Goal: Transaction & Acquisition: Book appointment/travel/reservation

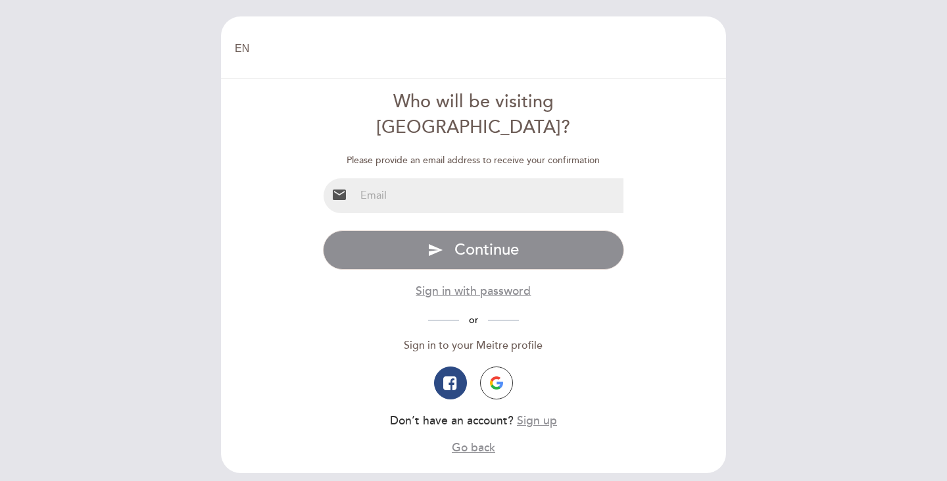
click at [404, 185] on input "email" at bounding box center [489, 195] width 269 height 35
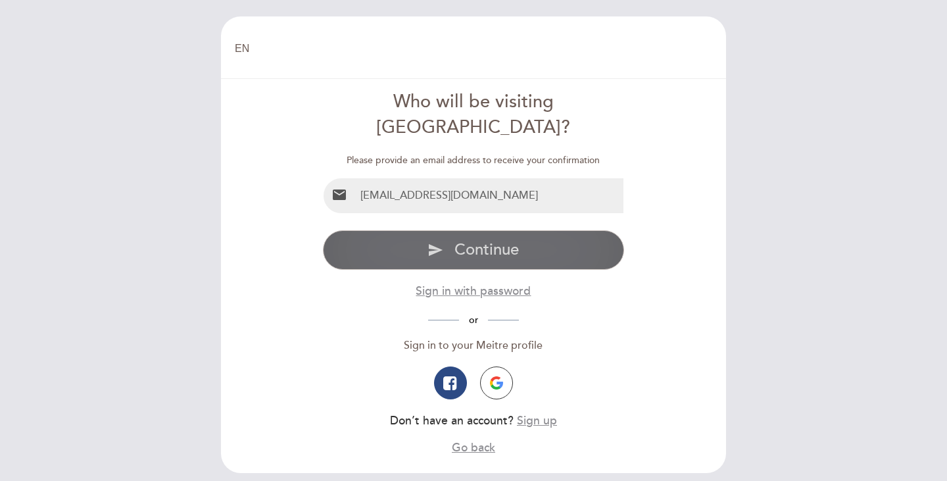
type input "[EMAIL_ADDRESS][DOMAIN_NAME]"
click at [440, 242] on icon "send" at bounding box center [435, 250] width 16 height 16
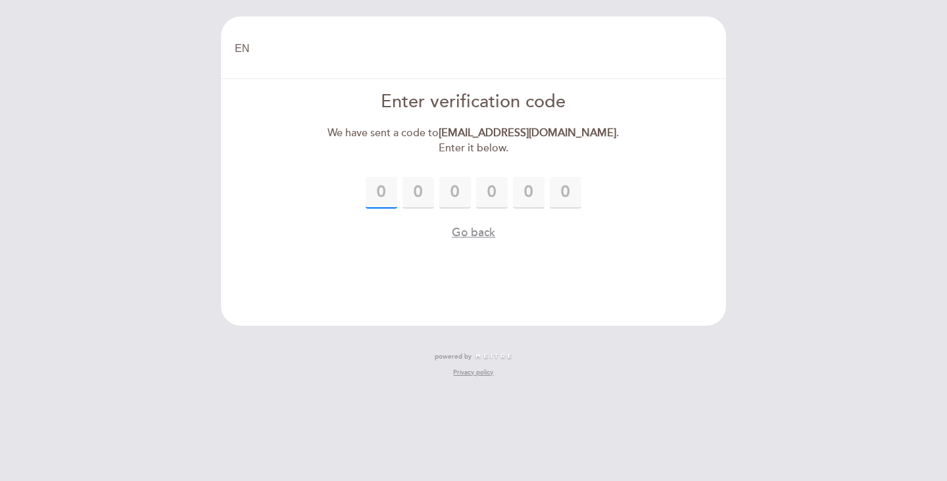
click at [385, 193] on input "text" at bounding box center [382, 193] width 32 height 32
type input "8"
type input "3"
type input "8"
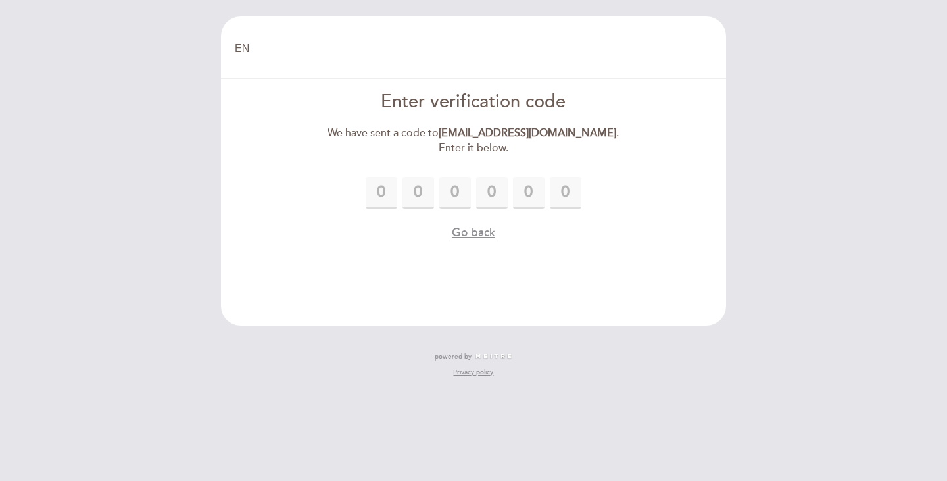
type input "6"
type input "7"
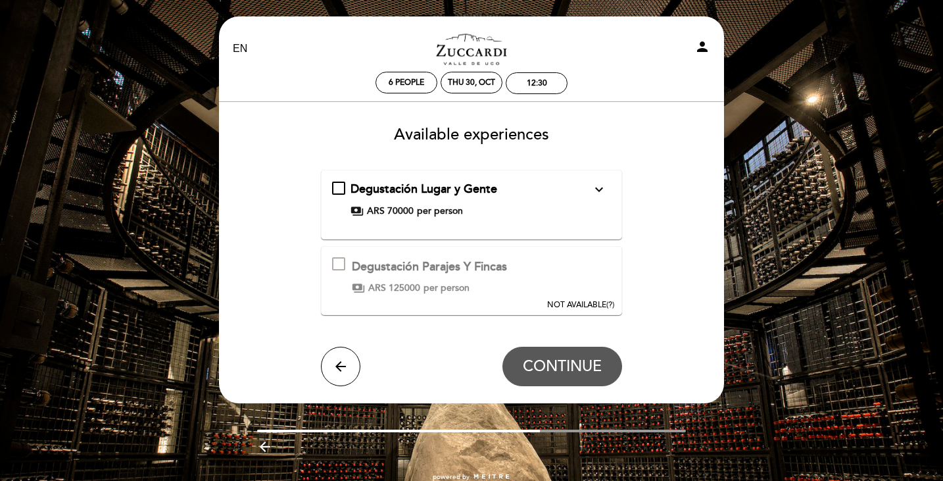
click at [546, 195] on div "Degustación Lugar y Gente expand_more" at bounding box center [470, 189] width 241 height 17
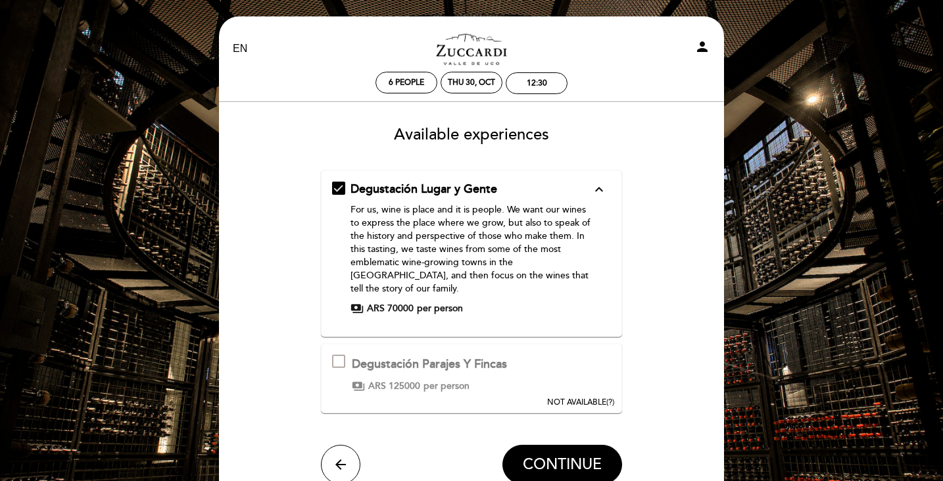
click at [521, 352] on div "Degustación Parajes Y Fincas This experience is not available for your selected…" at bounding box center [472, 377] width 302 height 69
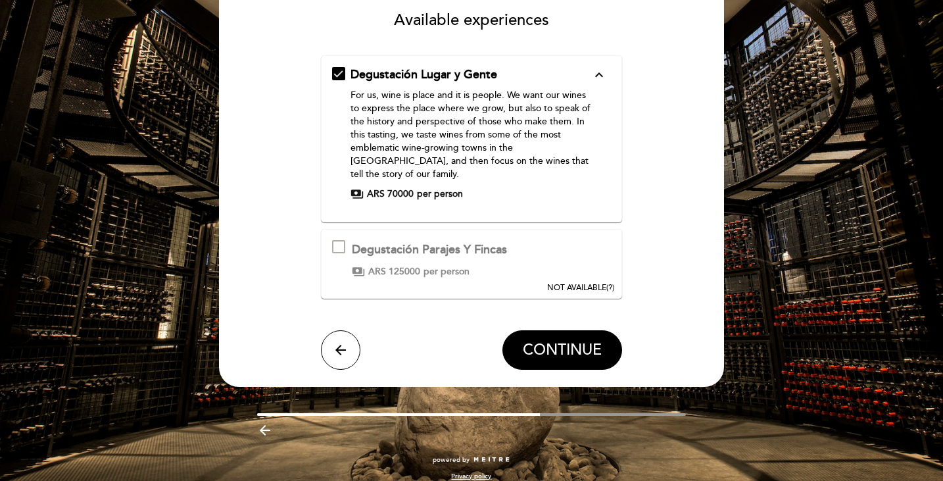
click at [340, 240] on div at bounding box center [338, 246] width 13 height 13
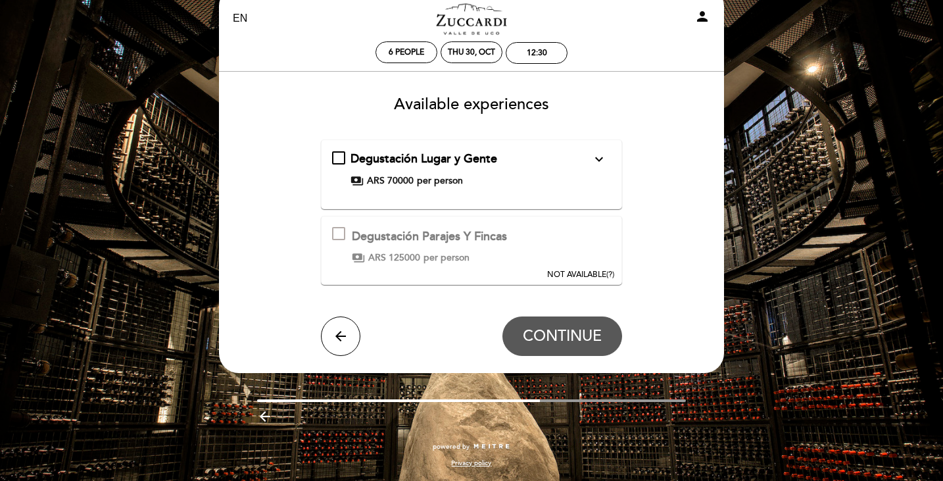
click at [538, 256] on div "Degustación Parajes Y Fincas This experience is not available for your selected…" at bounding box center [472, 250] width 302 height 69
click at [514, 244] on div "Degustación Parajes Y Fincas This experience is not available for your selected…" at bounding box center [472, 250] width 302 height 69
click at [485, 244] on div "Degustación Parajes Y Fincas" at bounding box center [429, 236] width 155 height 17
click at [339, 332] on icon "arrow_back" at bounding box center [341, 336] width 16 height 16
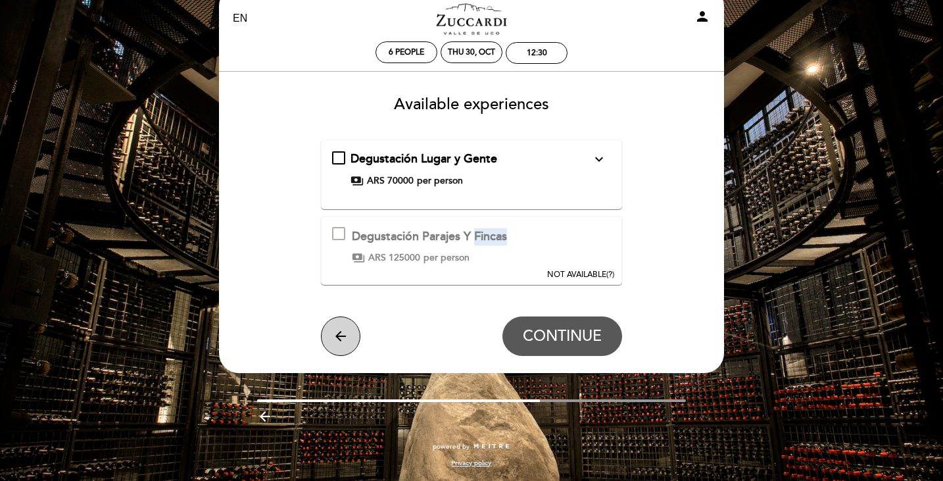
scroll to position [0, 0]
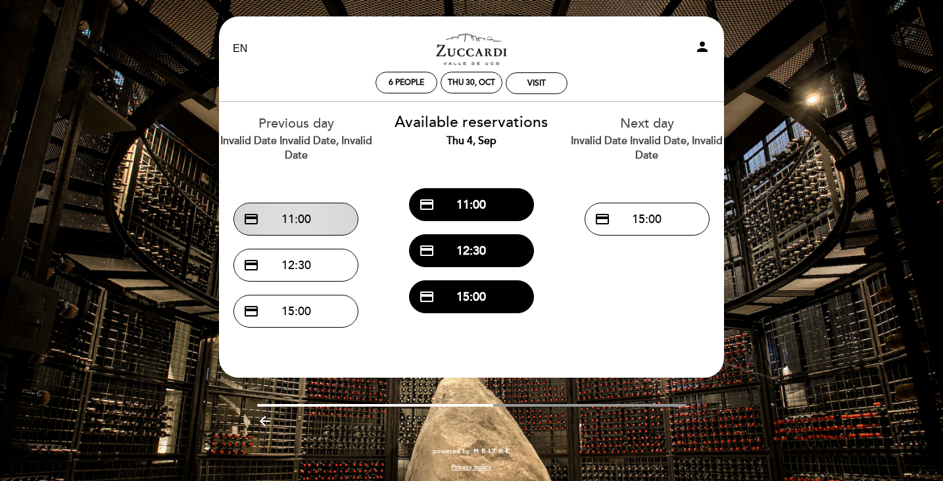
click at [322, 214] on button "credit_card 11:00" at bounding box center [295, 218] width 125 height 33
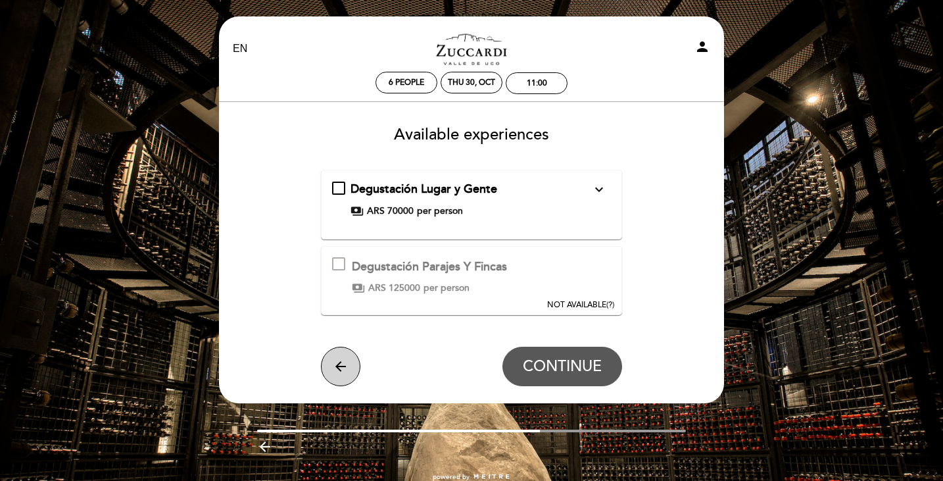
click at [341, 360] on icon "arrow_back" at bounding box center [341, 366] width 16 height 16
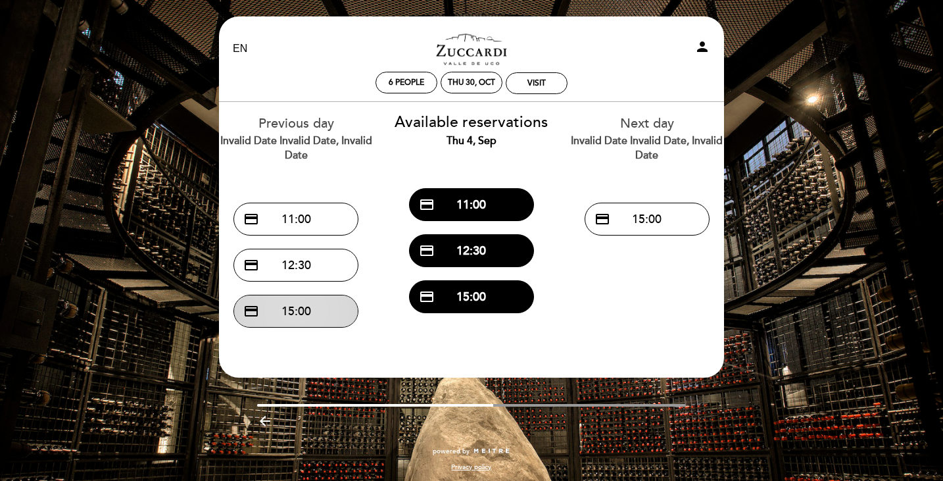
click at [301, 308] on button "credit_card 15:00" at bounding box center [295, 311] width 125 height 33
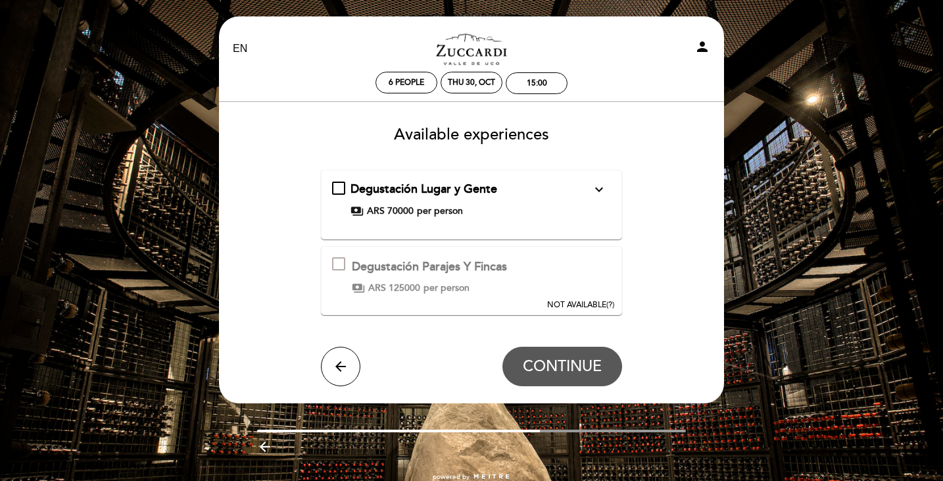
click at [446, 290] on span "per person" at bounding box center [446, 287] width 46 height 13
click at [348, 362] on icon "arrow_back" at bounding box center [341, 366] width 16 height 16
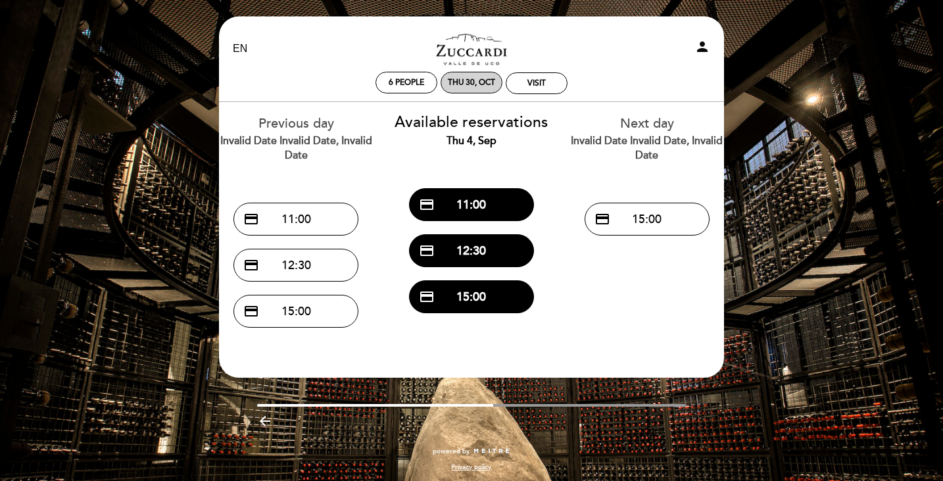
click at [470, 84] on div "Thu 30, Oct" at bounding box center [471, 83] width 47 height 10
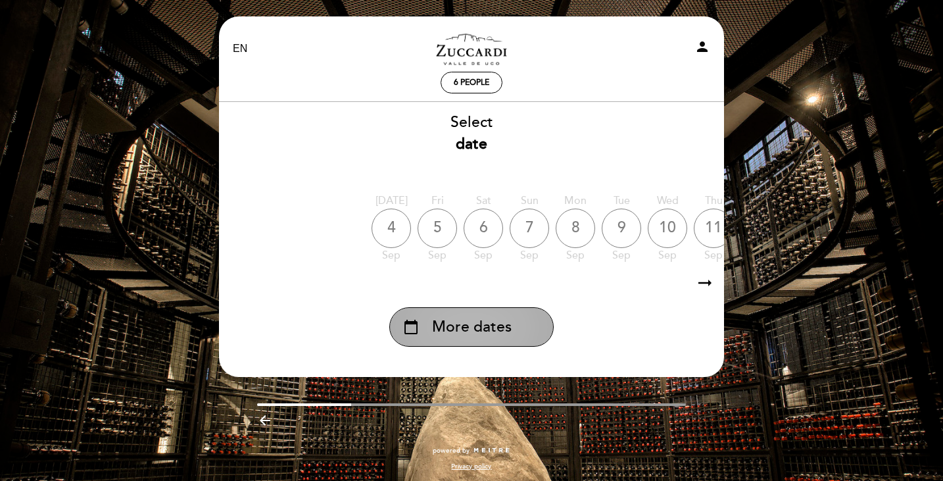
click at [478, 324] on span "More dates" at bounding box center [472, 327] width 80 height 22
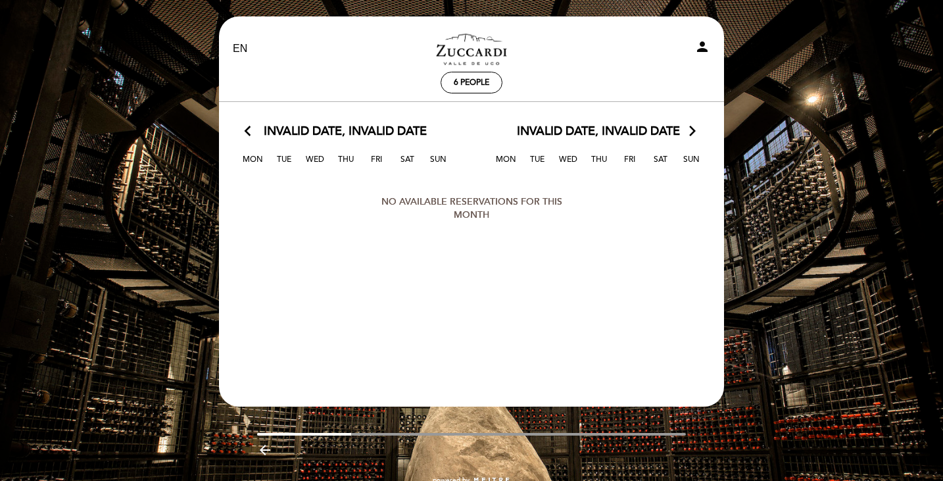
click at [379, 134] on span "Invalid date, Invalid date" at bounding box center [345, 131] width 163 height 17
click at [254, 133] on div "arrow_back_ios Invalid date, Invalid date arrow_forward_ios" at bounding box center [344, 131] width 253 height 17
click at [251, 130] on icon "arrow_back_ios" at bounding box center [251, 131] width 12 height 17
